Goal: Transaction & Acquisition: Purchase product/service

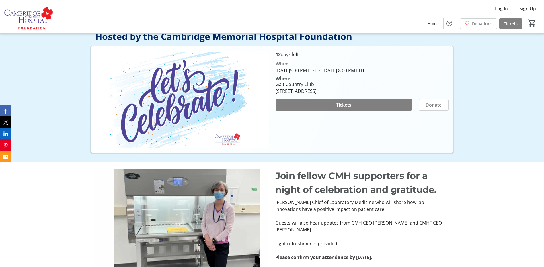
scroll to position [29, 0]
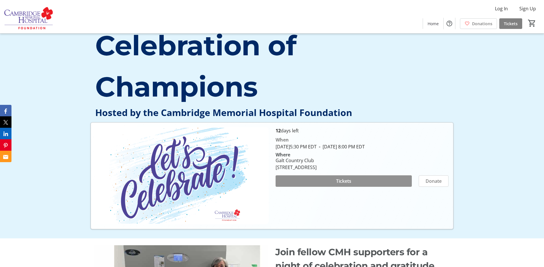
click at [349, 183] on span "Tickets" at bounding box center [343, 181] width 15 height 7
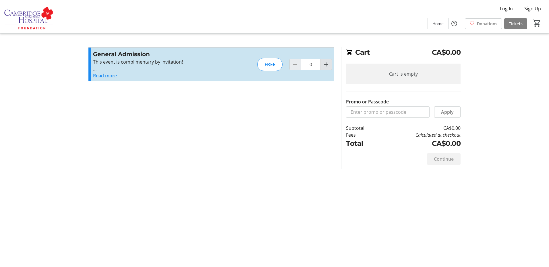
click at [329, 67] on mat-icon "Increment by one" at bounding box center [326, 64] width 7 height 7
type input "1"
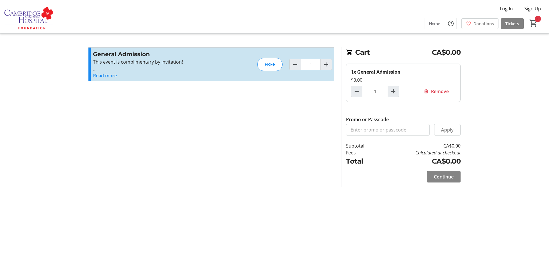
click at [446, 175] on span "Continue" at bounding box center [444, 177] width 20 height 7
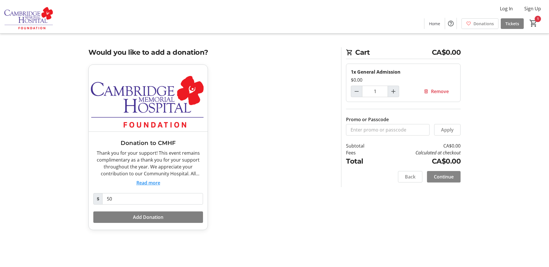
click at [442, 176] on span "Continue" at bounding box center [444, 177] width 20 height 7
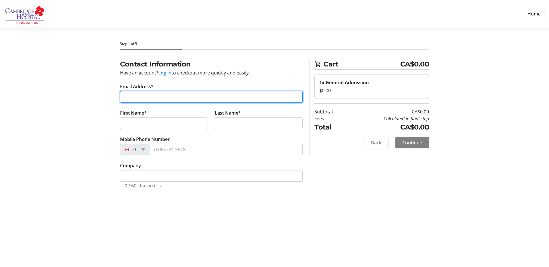
click at [178, 98] on input "Email Address*" at bounding box center [211, 96] width 183 height 11
type input "[EMAIL_ADDRESS][DOMAIN_NAME]"
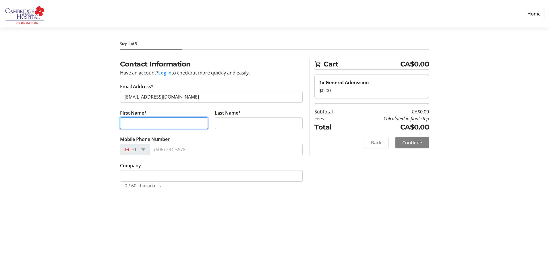
type input "Mari"
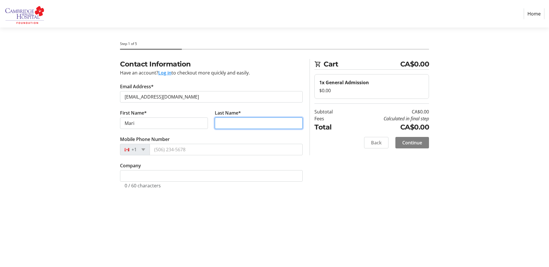
type input "Iromoto"
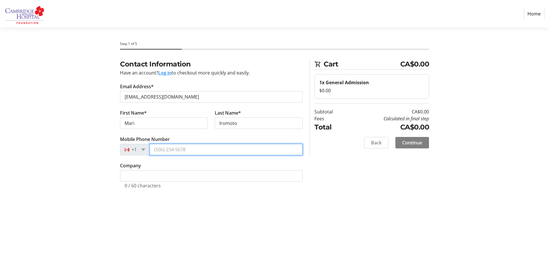
type input "[PHONE_NUMBER]"
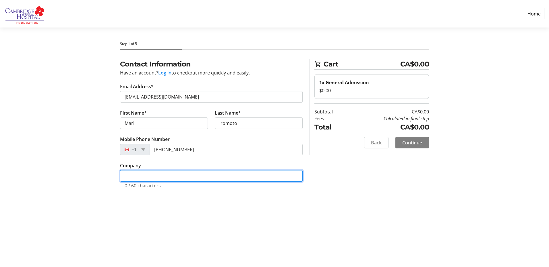
type input "[GEOGRAPHIC_DATA]"
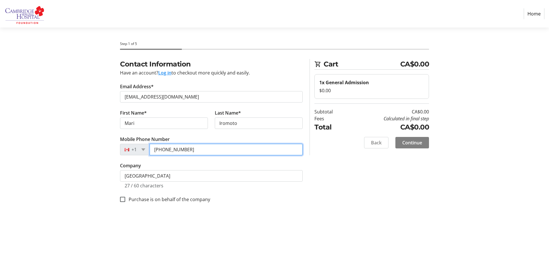
drag, startPoint x: 189, startPoint y: 150, endPoint x: 146, endPoint y: 151, distance: 43.6
click at [146, 151] on div "[PHONE_NUMBER]" at bounding box center [211, 149] width 183 height 11
type input "[PHONE_NUMBER]"
click at [414, 144] on span "Continue" at bounding box center [412, 142] width 20 height 7
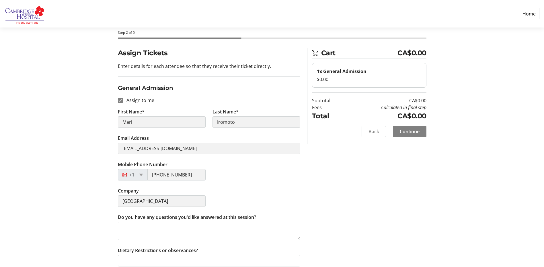
scroll to position [18, 0]
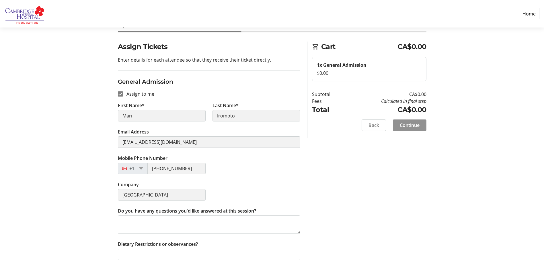
click at [413, 124] on span "Continue" at bounding box center [410, 125] width 20 height 7
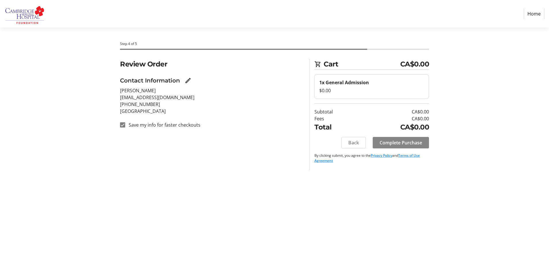
click at [411, 143] on span "Complete Purchase" at bounding box center [400, 142] width 42 height 7
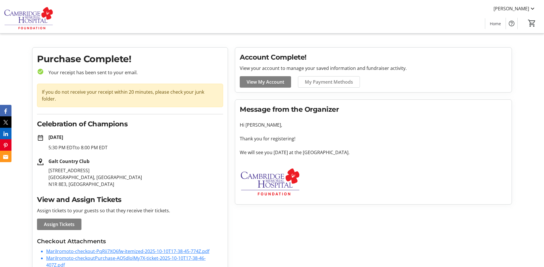
scroll to position [13, 0]
